Goal: Check status

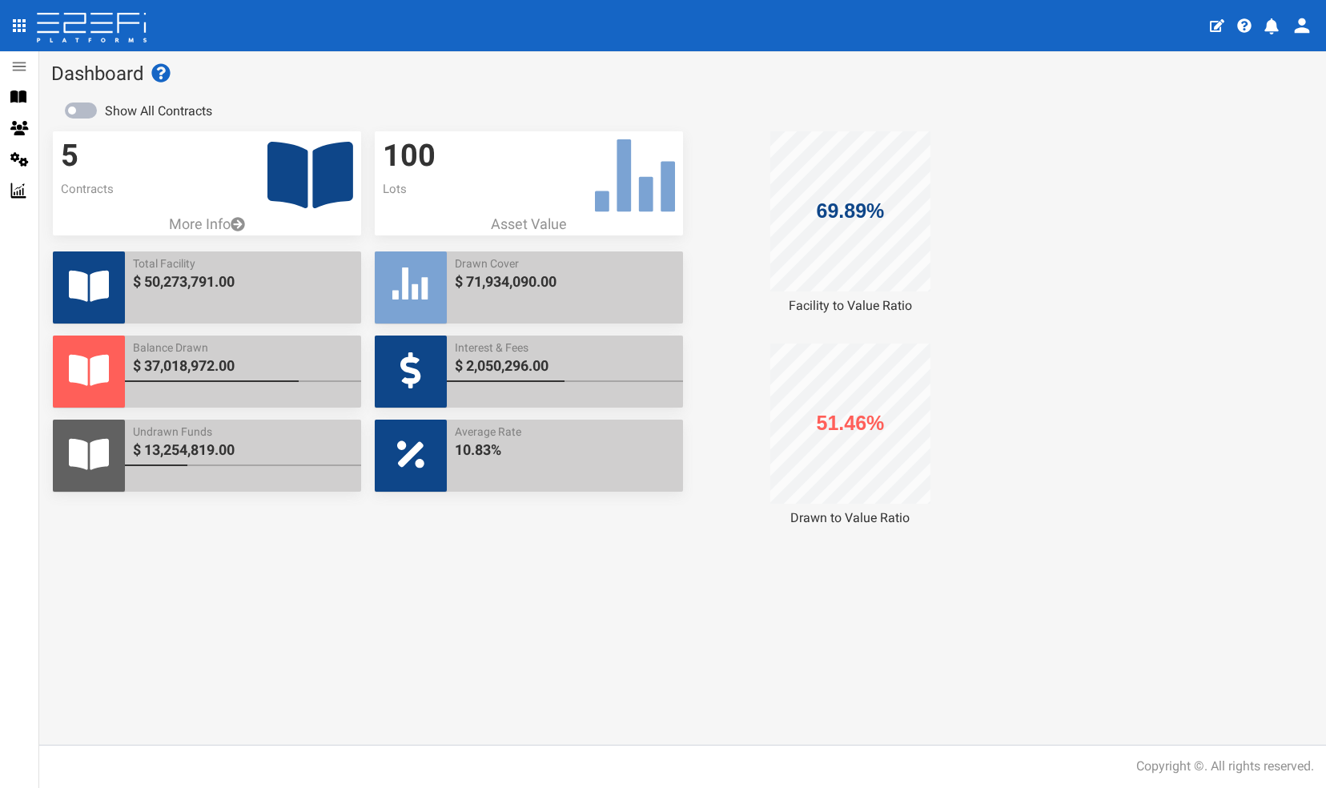
click at [288, 168] on icon at bounding box center [310, 175] width 86 height 66
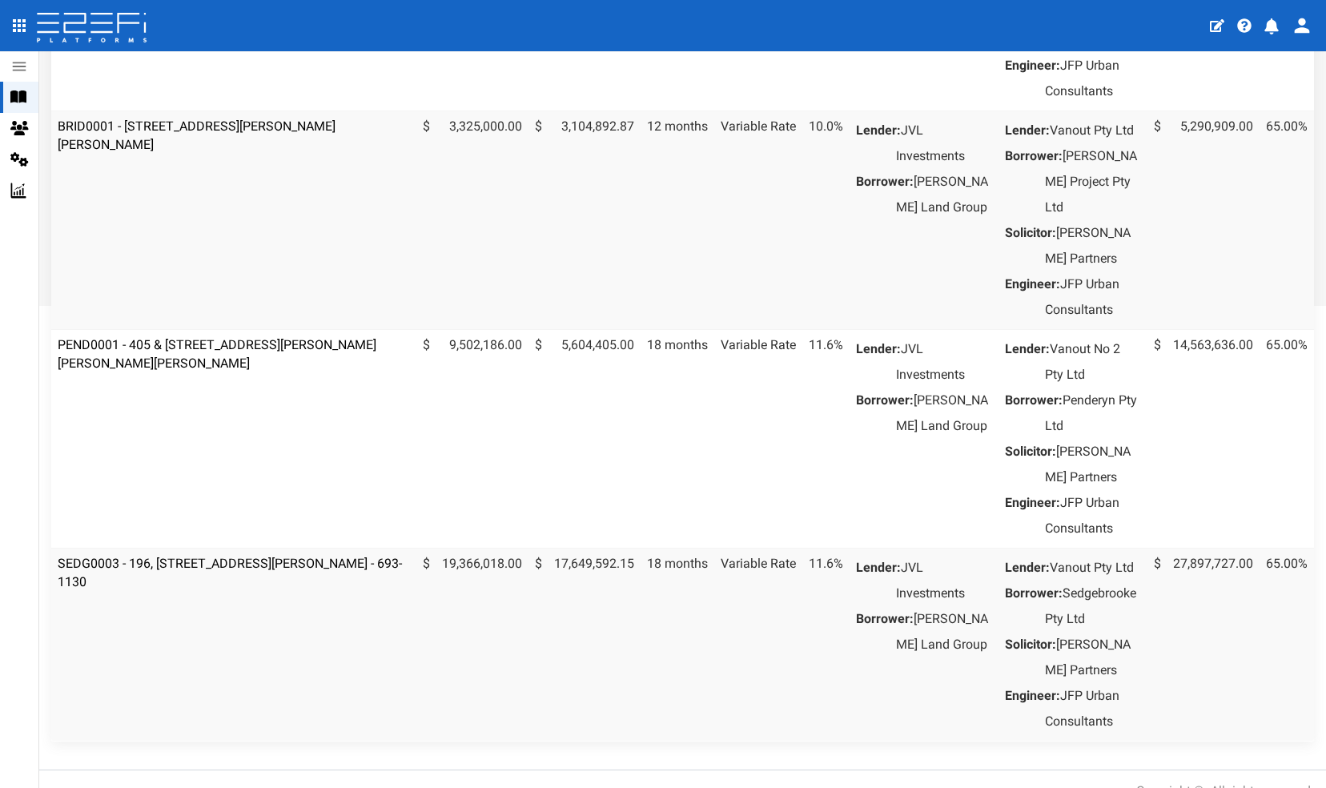
scroll to position [598, 0]
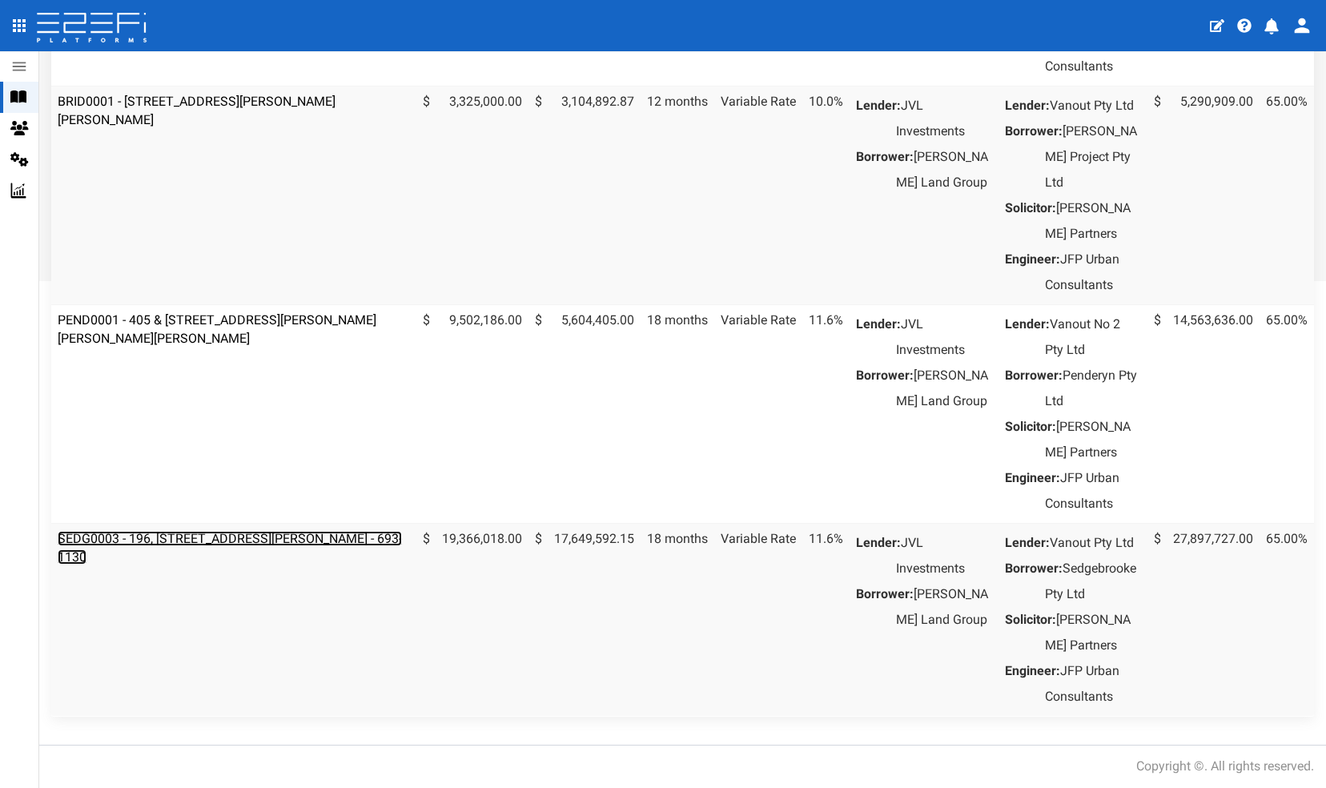
click at [232, 564] on link "SEDG0003 - 196, [STREET_ADDRESS][PERSON_NAME] - 693-1130" at bounding box center [230, 548] width 344 height 34
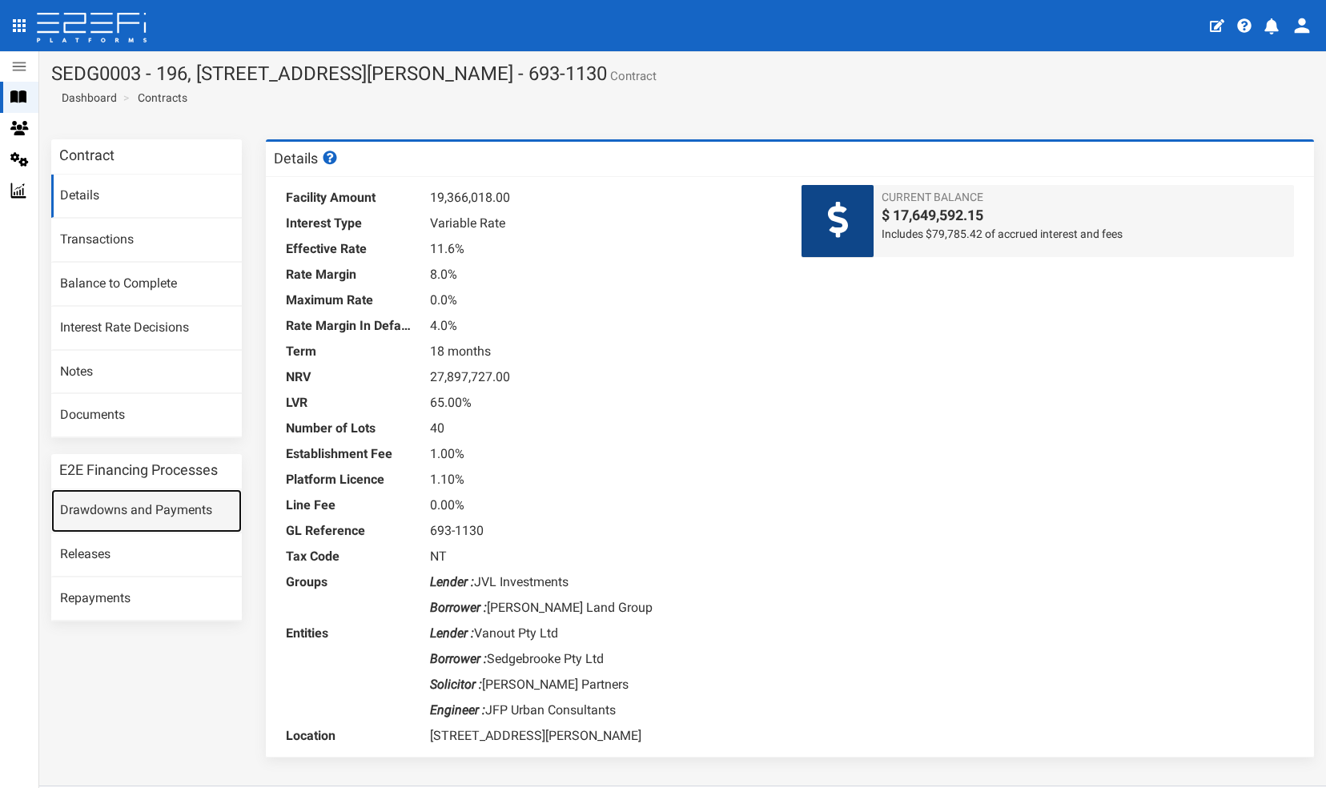
click at [110, 506] on link "Drawdowns and Payments" at bounding box center [146, 510] width 191 height 43
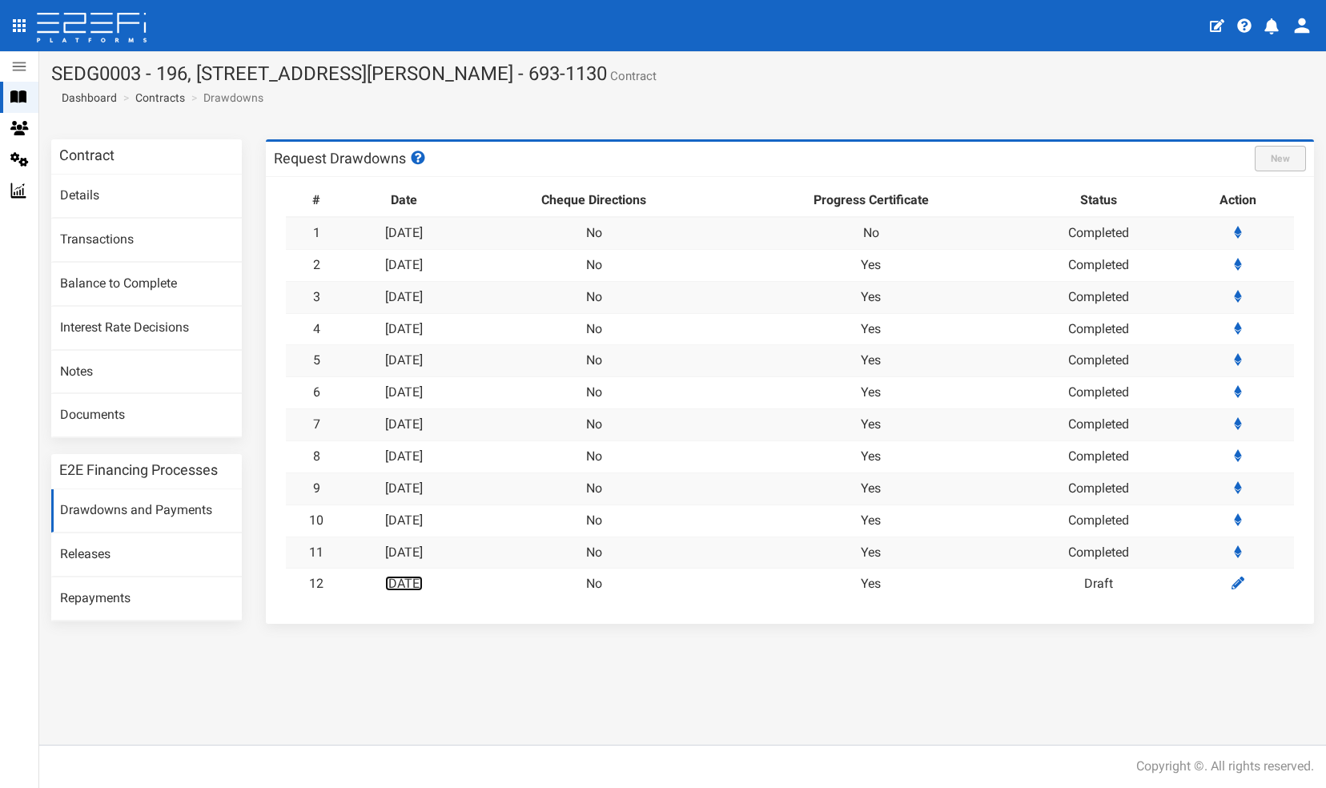
click at [416, 580] on link "[DATE]" at bounding box center [404, 583] width 38 height 15
click at [416, 580] on link "15-08-2025" at bounding box center [404, 583] width 38 height 15
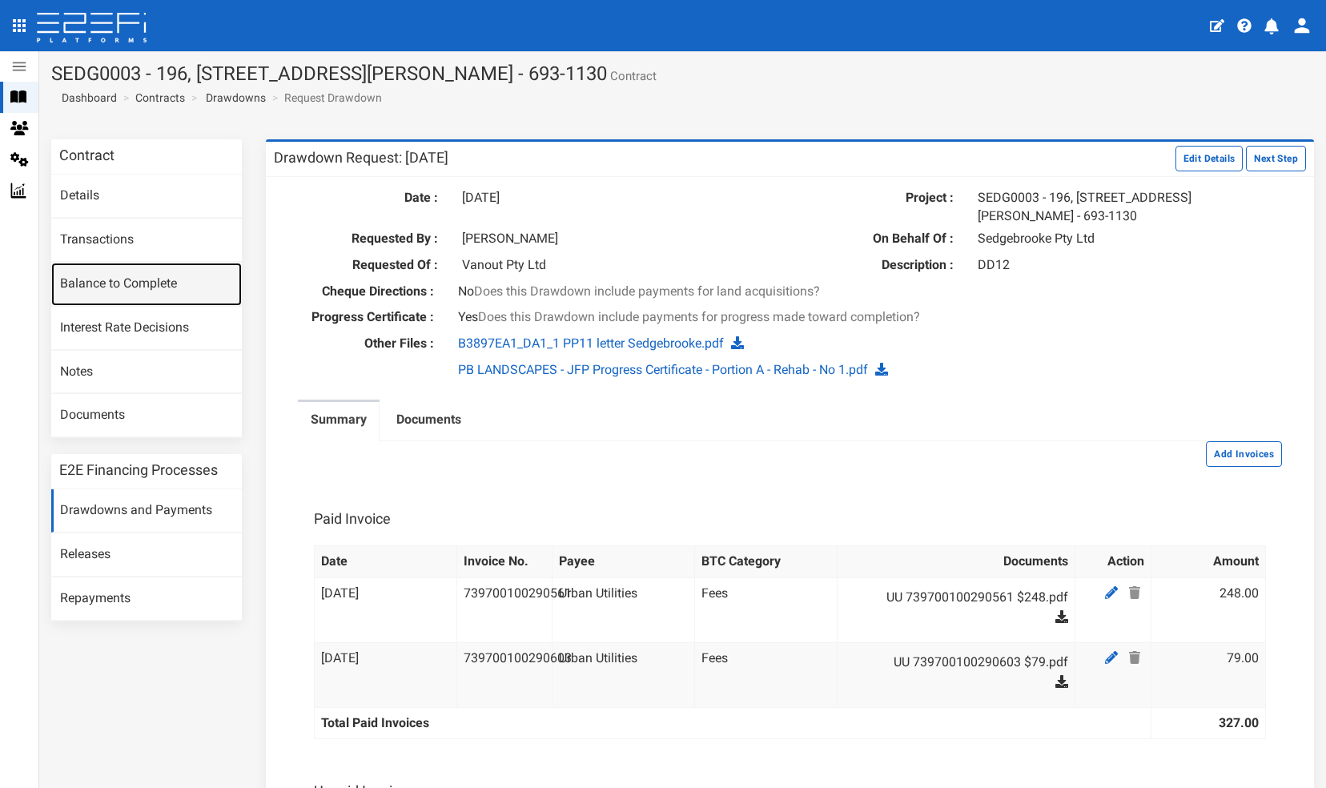
click at [93, 283] on link "Balance to Complete" at bounding box center [146, 284] width 191 height 43
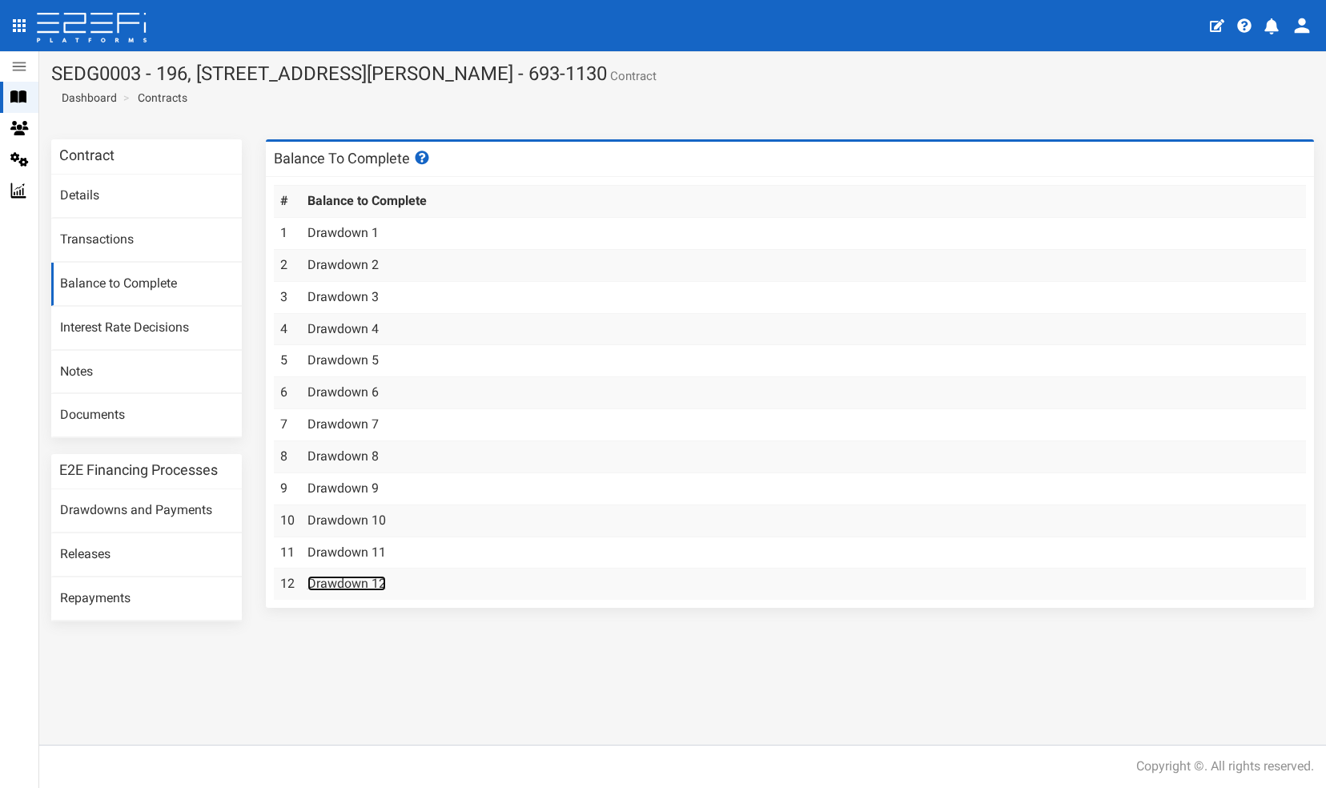
click at [339, 578] on link "Drawdown 12" at bounding box center [346, 583] width 78 height 15
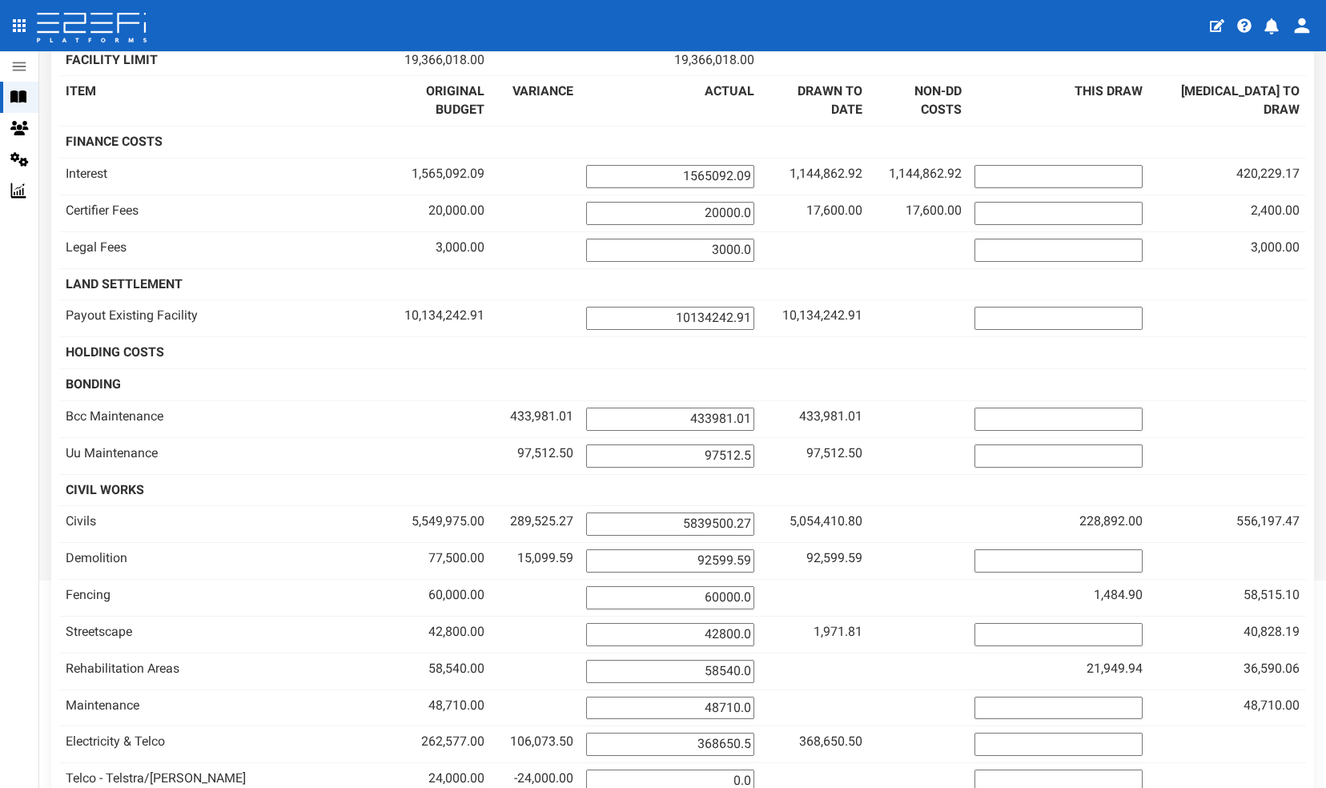
scroll to position [62, 0]
